Goal: Transaction & Acquisition: Book appointment/travel/reservation

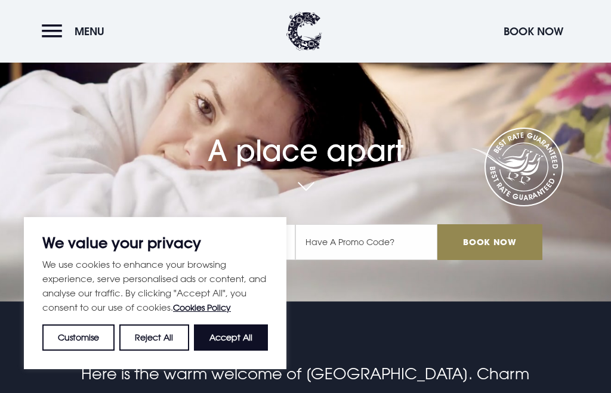
click at [236, 351] on button "Accept All" at bounding box center [231, 338] width 74 height 26
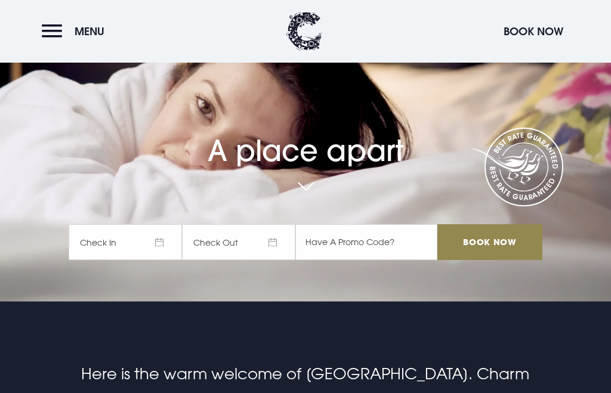
checkbox input "true"
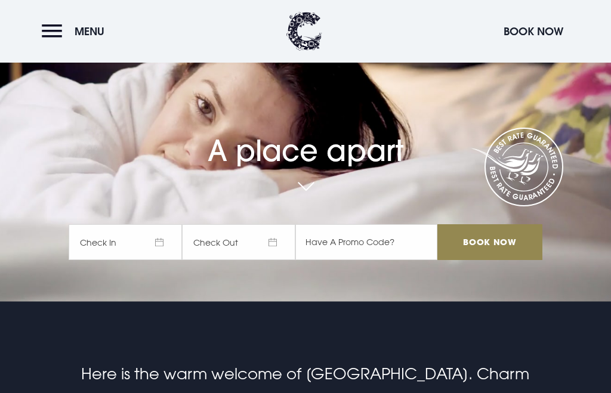
click at [158, 260] on span "Check In" at bounding box center [125, 242] width 113 height 36
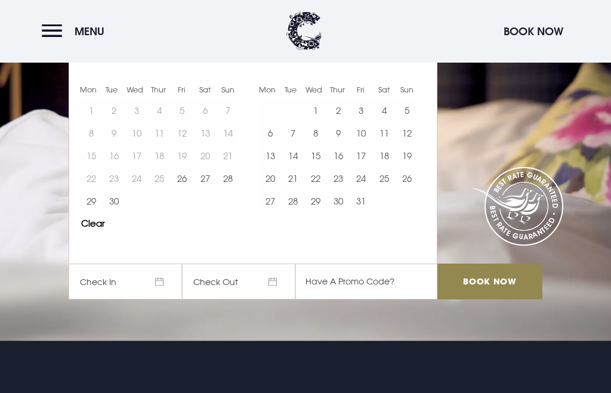
scroll to position [52, 0]
click at [186, 190] on button "26" at bounding box center [182, 178] width 23 height 23
click at [92, 213] on button "29" at bounding box center [91, 201] width 23 height 23
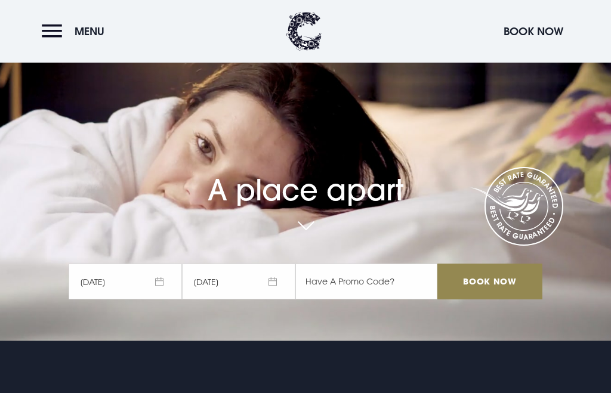
click at [507, 300] on input "Book Now" at bounding box center [490, 282] width 105 height 36
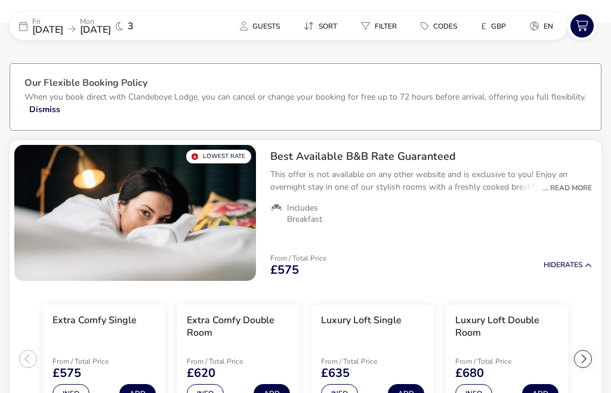
scroll to position [17, 0]
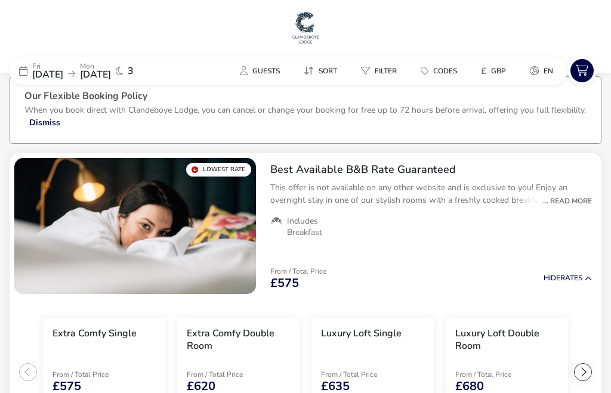
click at [276, 70] on span "Guests" at bounding box center [266, 71] width 27 height 10
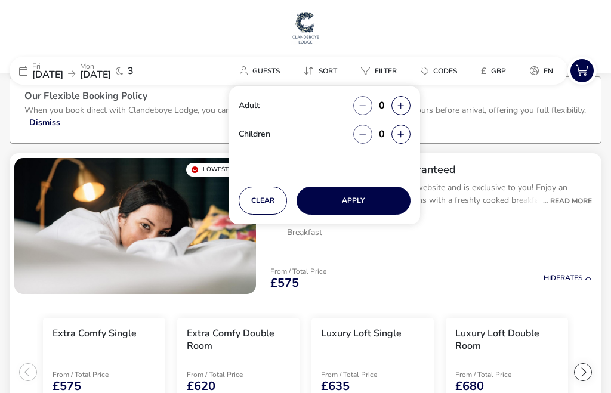
click at [399, 100] on button "button" at bounding box center [401, 105] width 19 height 19
click at [405, 101] on button "button" at bounding box center [401, 105] width 19 height 19
type input "2"
click at [409, 134] on button "button" at bounding box center [401, 134] width 19 height 19
type input "1"
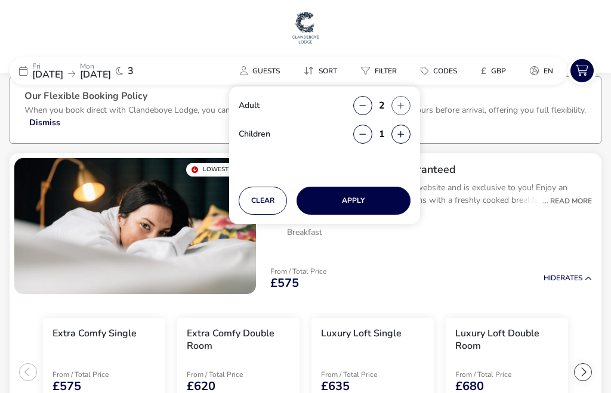
click at [374, 204] on button "Apply" at bounding box center [354, 201] width 114 height 28
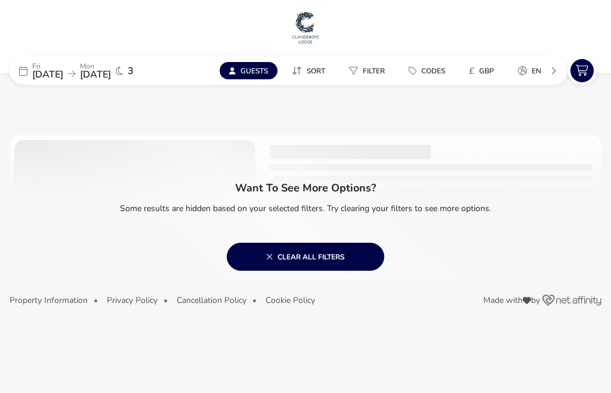
scroll to position [0, 0]
click at [359, 264] on button "Clear all filters" at bounding box center [306, 257] width 158 height 28
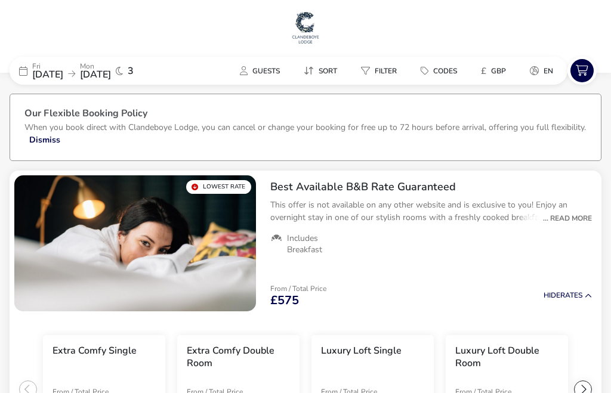
click at [275, 66] on span "Guests" at bounding box center [266, 71] width 27 height 10
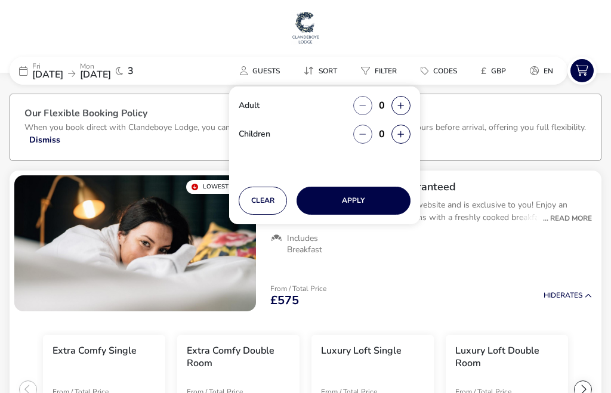
click at [407, 97] on div "0" at bounding box center [381, 105] width 57 height 19
click at [405, 103] on button "button" at bounding box center [401, 105] width 19 height 19
click at [410, 100] on div "1" at bounding box center [381, 105] width 57 height 19
click at [407, 105] on button "button" at bounding box center [401, 105] width 19 height 19
type input "2"
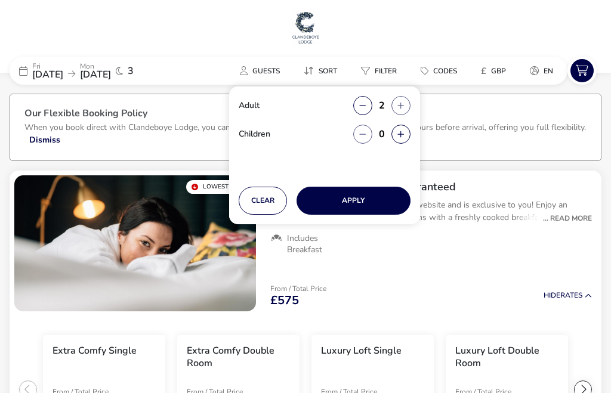
click at [402, 131] on icon "button" at bounding box center [401, 135] width 7 height 8
type input "1"
click at [365, 198] on button "Apply" at bounding box center [354, 201] width 114 height 28
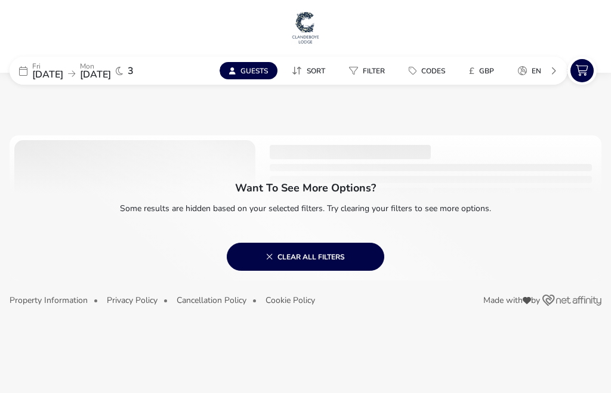
click at [314, 62] on button "Sort" at bounding box center [308, 70] width 53 height 17
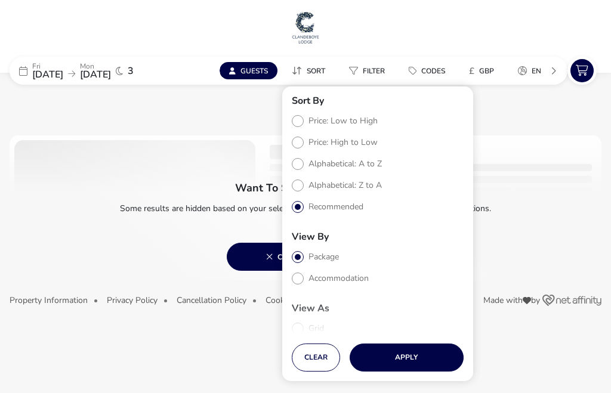
click at [315, 74] on span "Sort" at bounding box center [316, 71] width 19 height 10
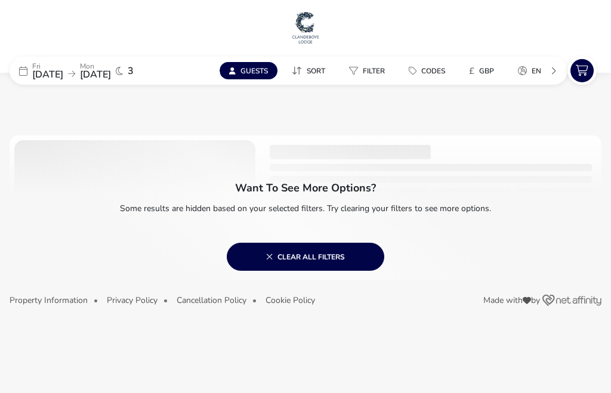
click at [573, 214] on p "Some results are hidden based on your selected filters. Try clearing your filte…" at bounding box center [306, 206] width 592 height 26
click at [571, 208] on p "Some results are hidden based on your selected filters. Try clearing your filte…" at bounding box center [306, 206] width 592 height 26
click at [491, 68] on span "GBP" at bounding box center [486, 71] width 15 height 10
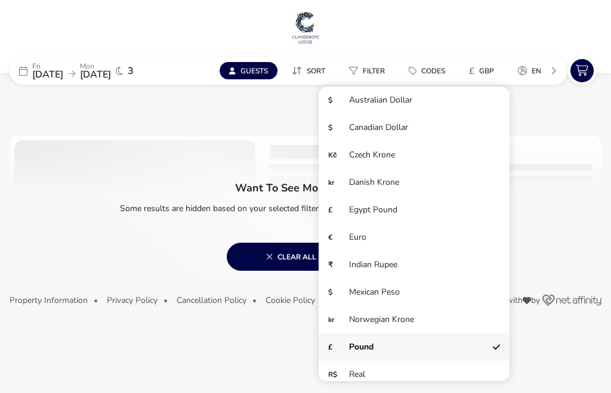
click at [494, 71] on span "GBP" at bounding box center [486, 71] width 15 height 10
